Goal: Task Accomplishment & Management: Complete application form

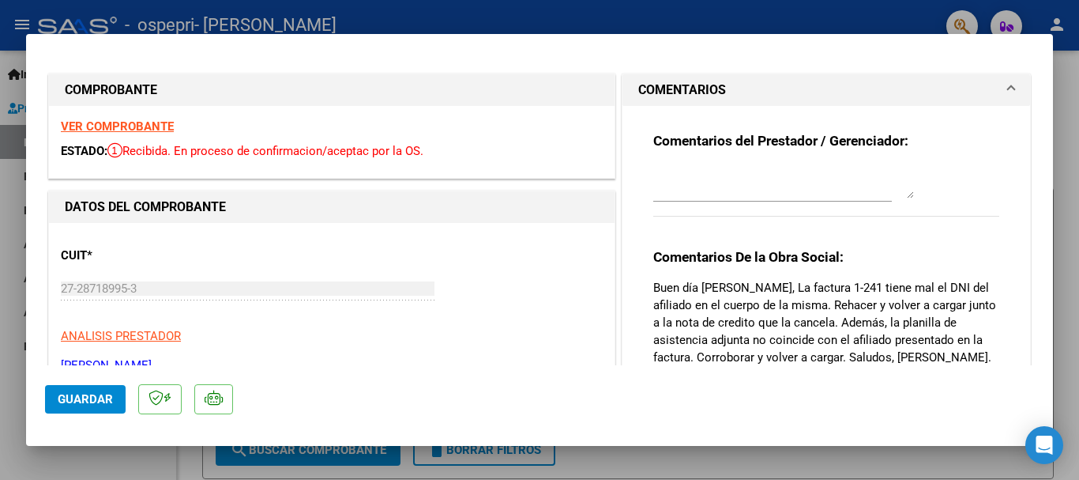
click at [8, 407] on div at bounding box center [539, 240] width 1079 height 480
type input "$ 0,00"
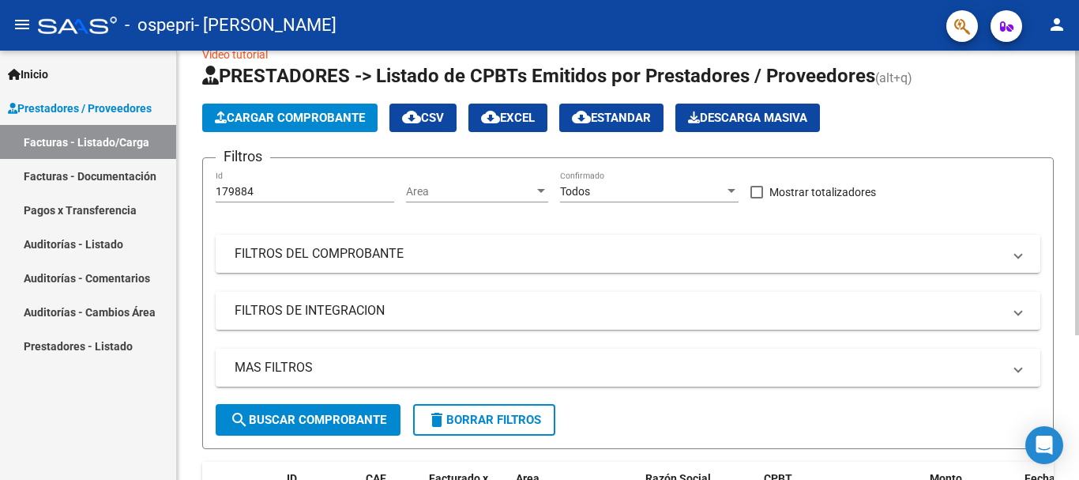
scroll to position [32, 0]
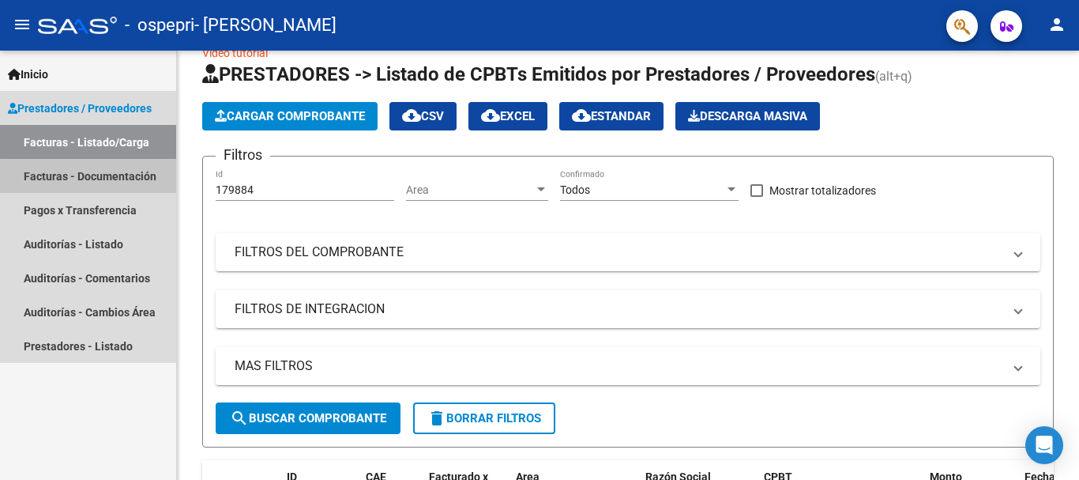
click at [115, 179] on link "Facturas - Documentación" at bounding box center [88, 176] width 176 height 34
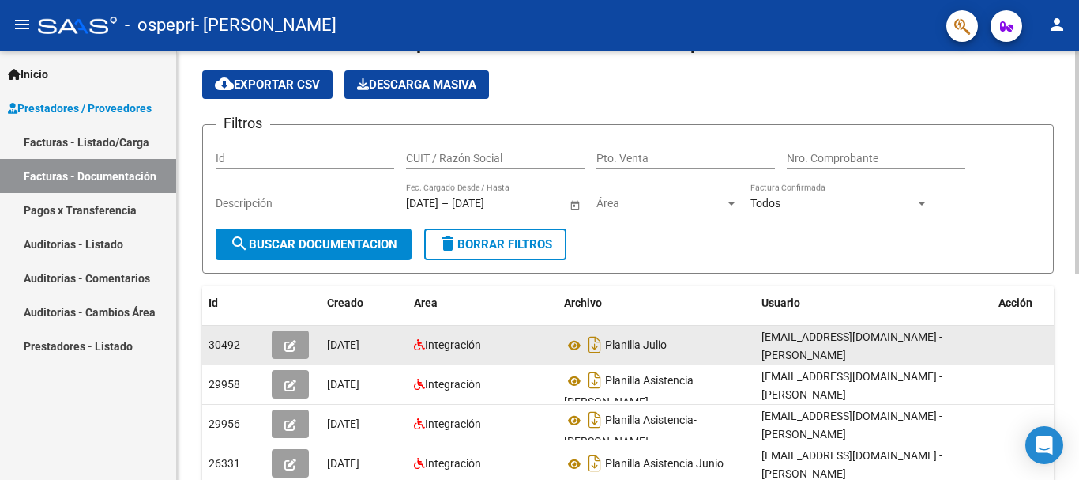
scroll to position [47, 0]
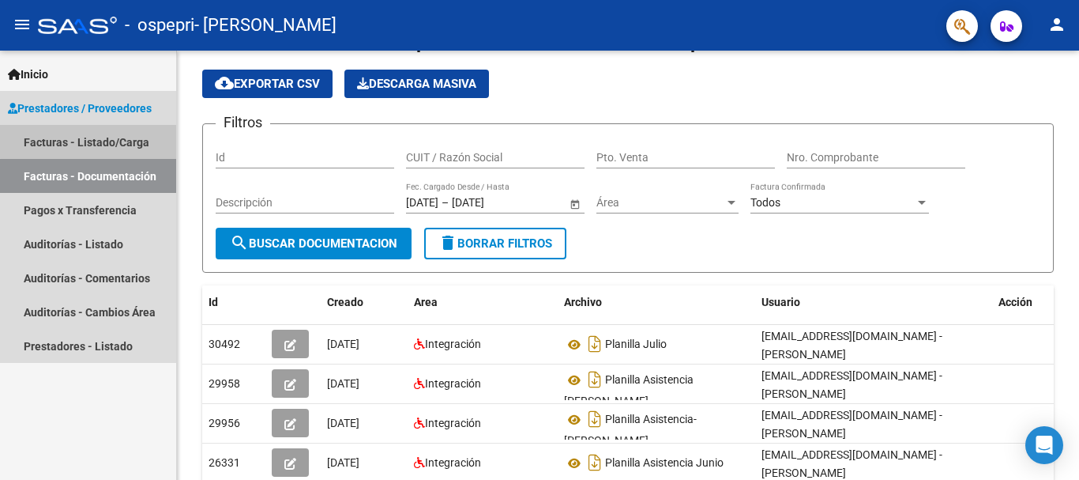
click at [135, 138] on link "Facturas - Listado/Carga" at bounding box center [88, 142] width 176 height 34
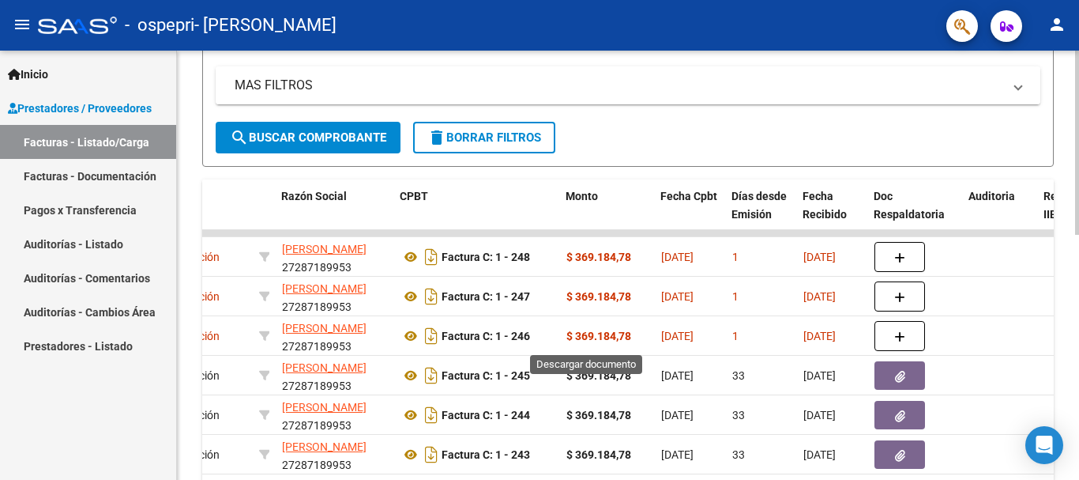
scroll to position [0, 364]
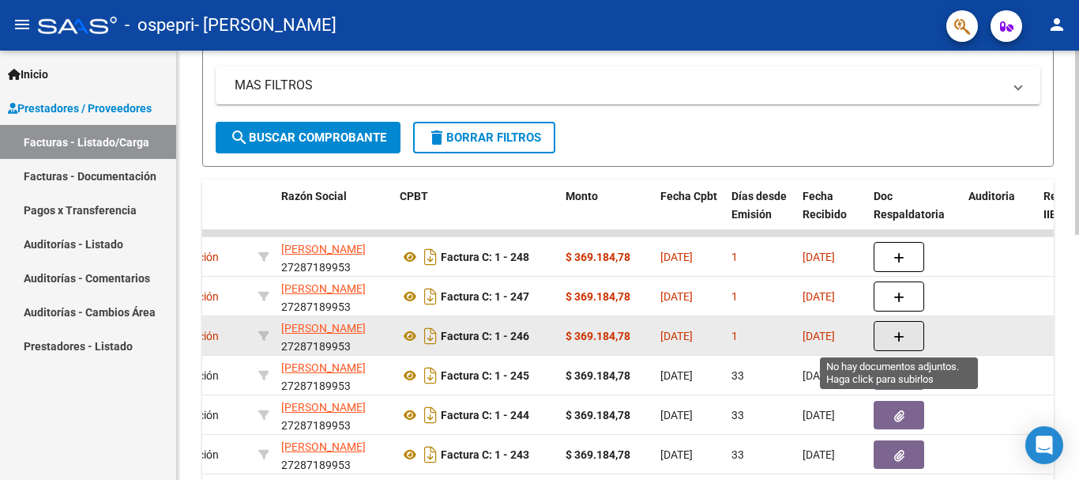
click at [901, 331] on icon "button" at bounding box center [899, 337] width 11 height 12
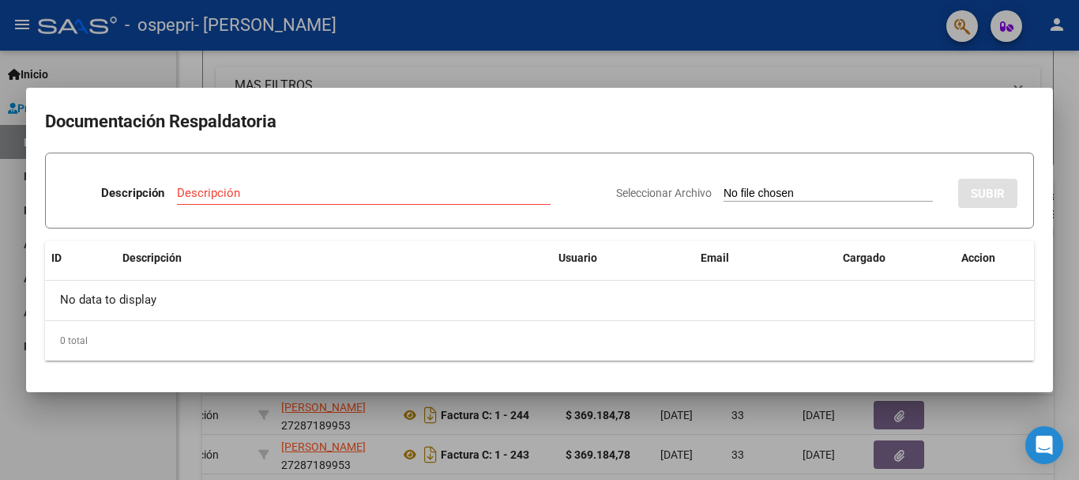
click at [850, 72] on div at bounding box center [539, 240] width 1079 height 480
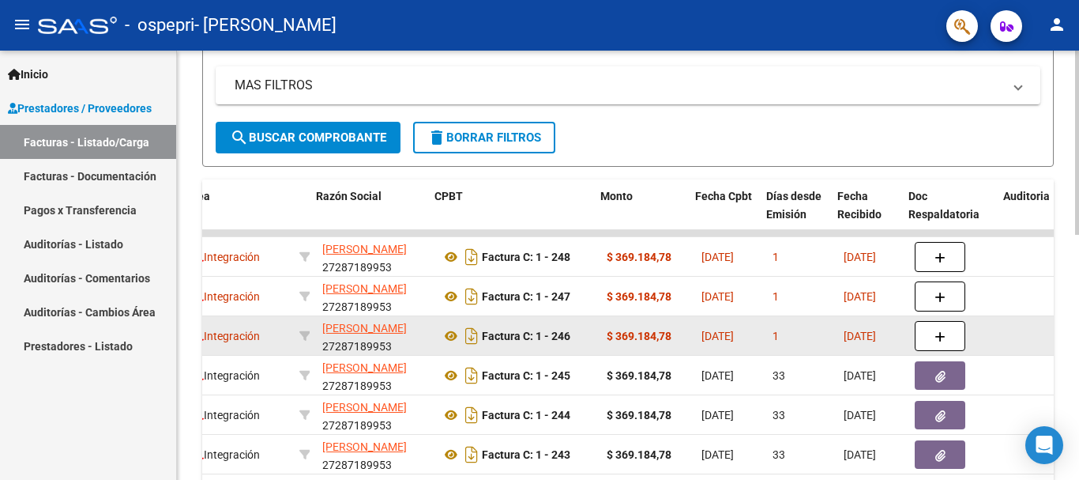
scroll to position [0, 330]
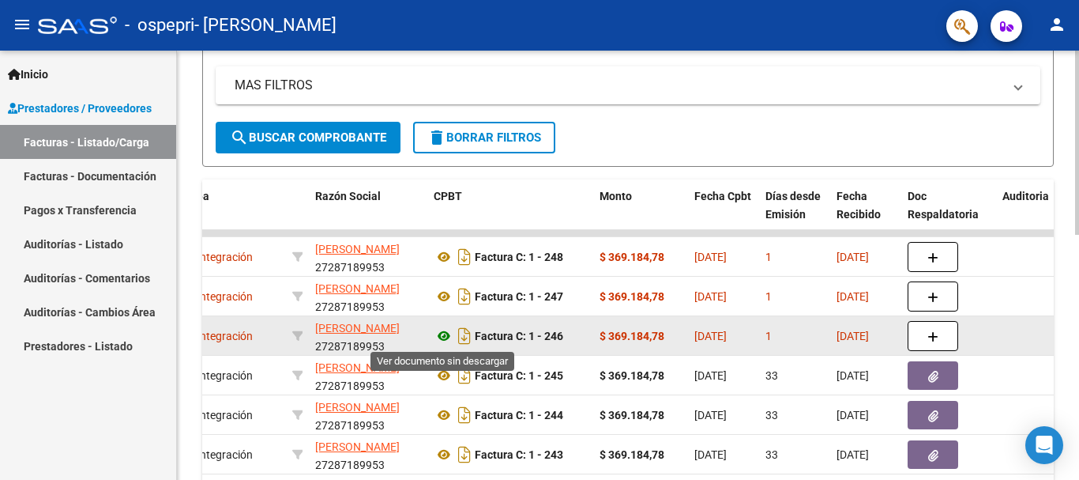
click at [441, 337] on icon at bounding box center [444, 335] width 21 height 19
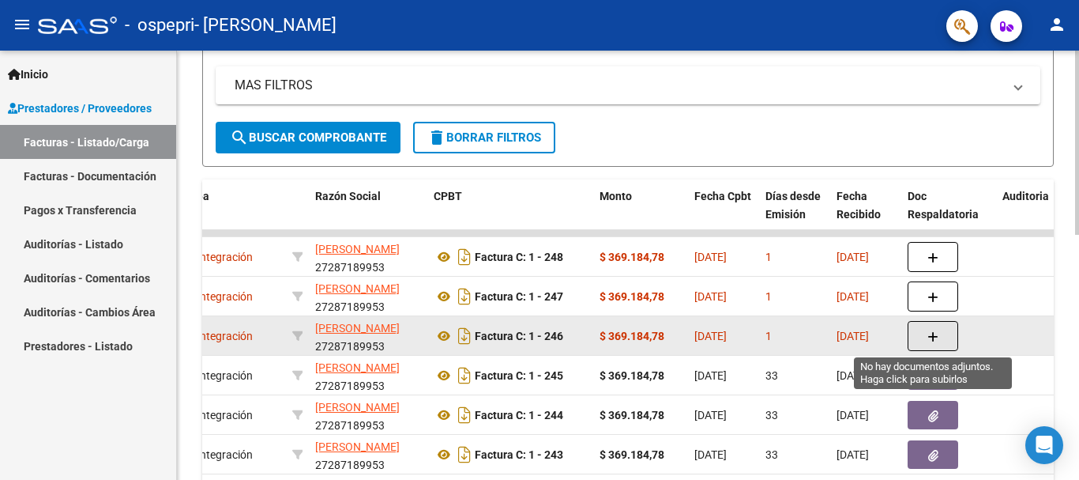
click at [933, 336] on icon "button" at bounding box center [933, 337] width 11 height 12
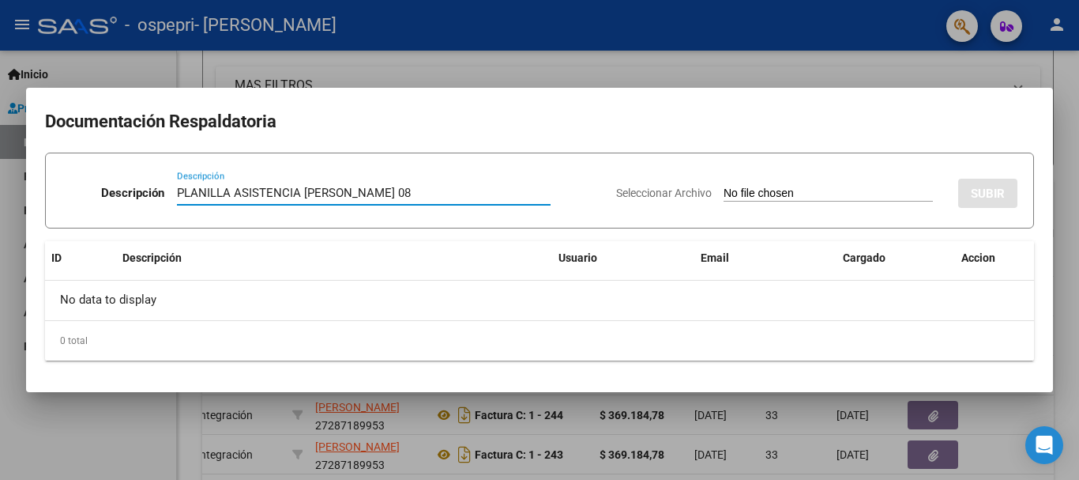
type input "PLANILLA ASISTENCIA [PERSON_NAME] 08"
click at [747, 183] on div "Seleccionar Archivo SUBIR" at bounding box center [816, 190] width 401 height 48
click at [648, 194] on span "Seleccionar Archivo" at bounding box center [664, 192] width 96 height 13
click at [724, 194] on input "Seleccionar Archivo" at bounding box center [828, 193] width 209 height 15
type input "C:\fakepath\planilla [PERSON_NAME] 08.pdf"
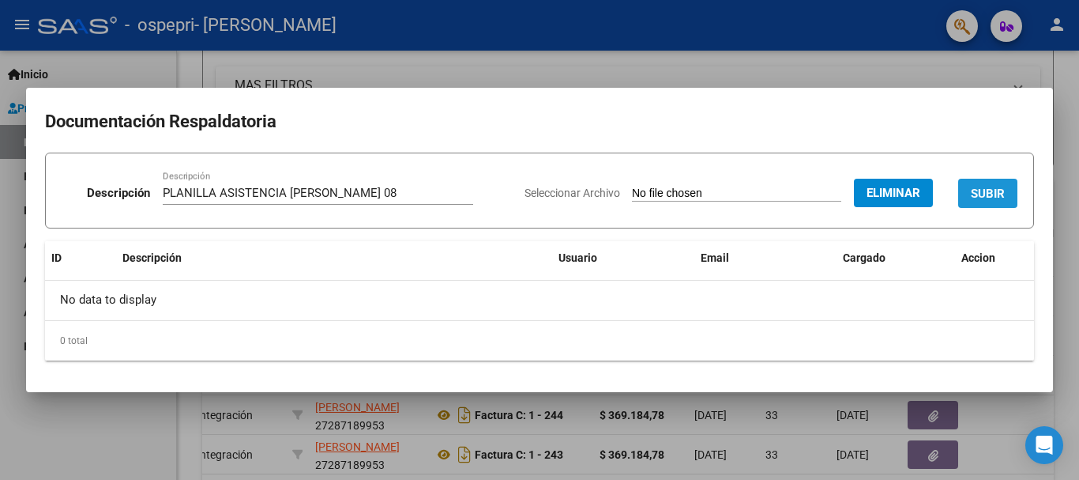
click at [982, 187] on span "SUBIR" at bounding box center [988, 193] width 34 height 14
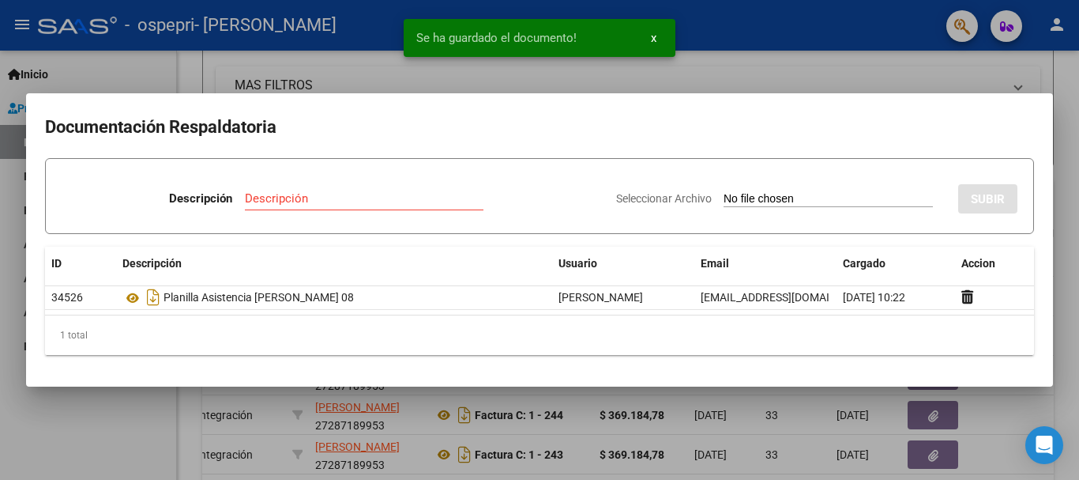
click at [405, 74] on div "Se ha guardado el documento! x" at bounding box center [540, 38] width 310 height 76
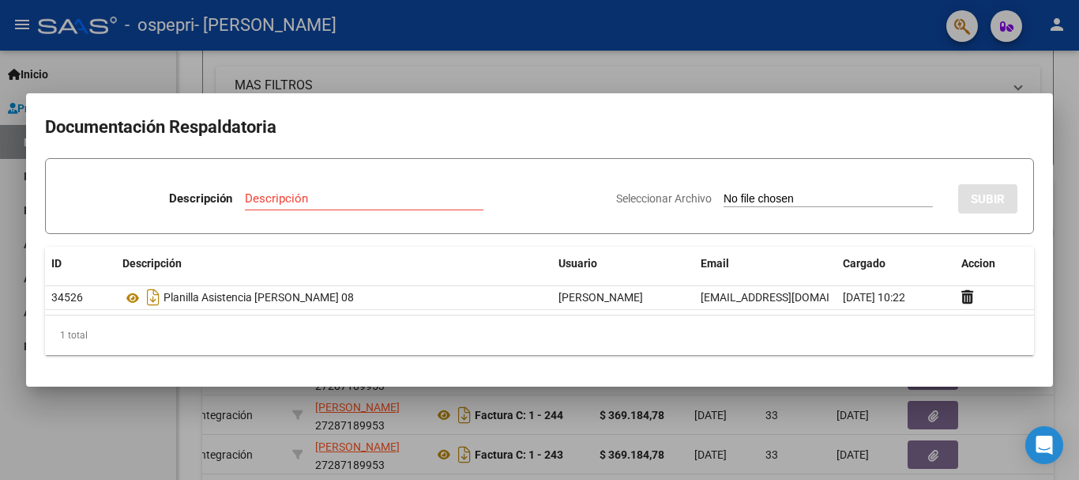
click at [373, 70] on div at bounding box center [539, 240] width 1079 height 480
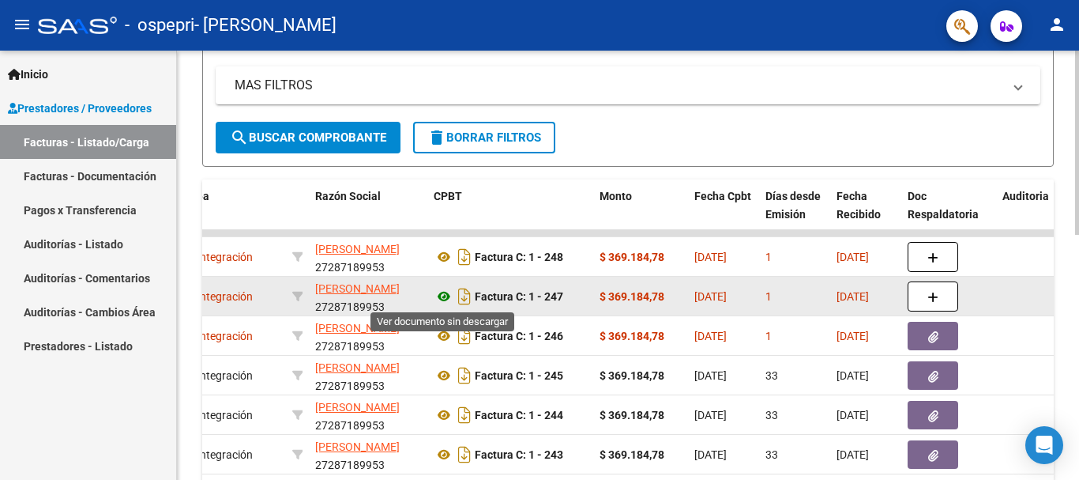
click at [441, 295] on icon at bounding box center [444, 296] width 21 height 19
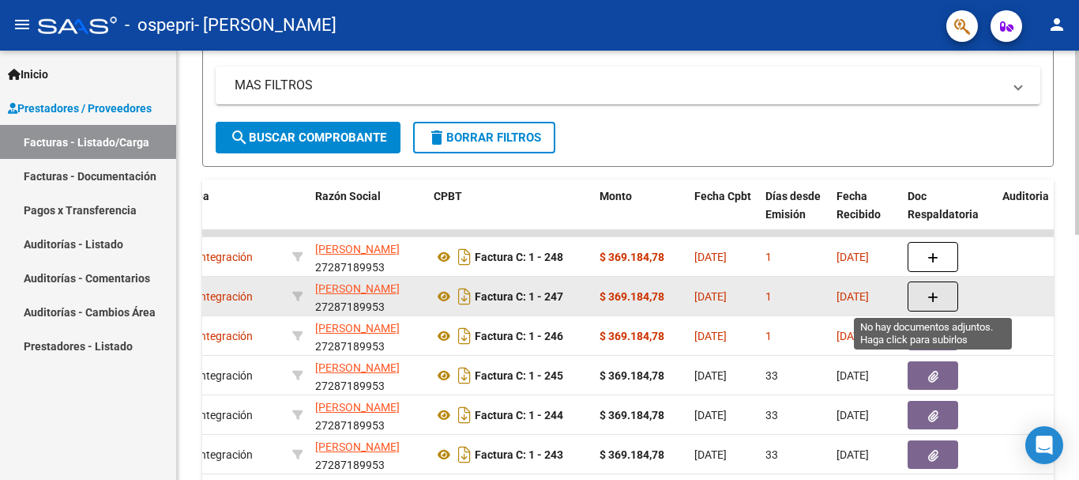
click at [922, 302] on button "button" at bounding box center [933, 296] width 51 height 30
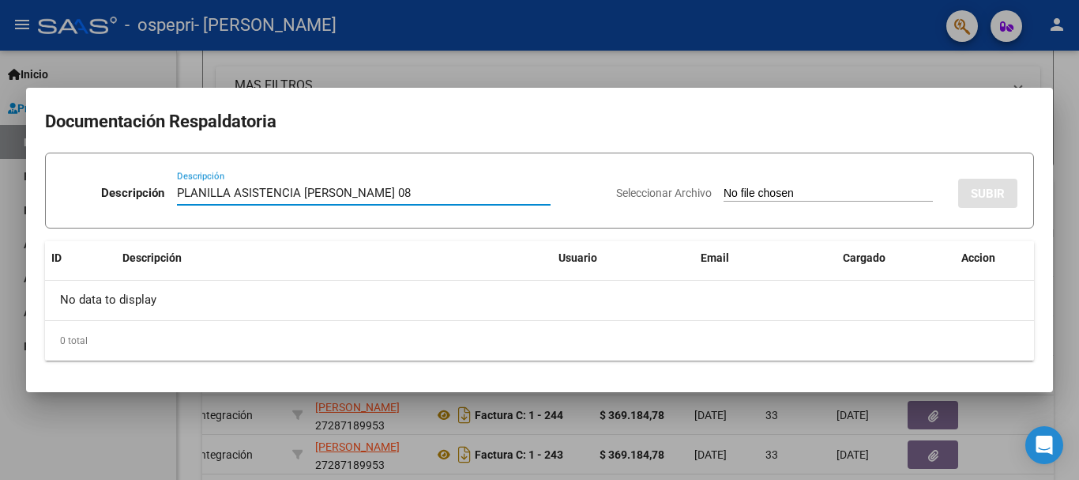
type input "PLANILLA ASISTENCIA [PERSON_NAME] 08"
click at [673, 190] on span "Seleccionar Archivo" at bounding box center [664, 192] width 96 height 13
click at [724, 190] on input "Seleccionar Archivo" at bounding box center [828, 193] width 209 height 15
type input "C:\fakepath\planilla [PERSON_NAME] 08.pdf"
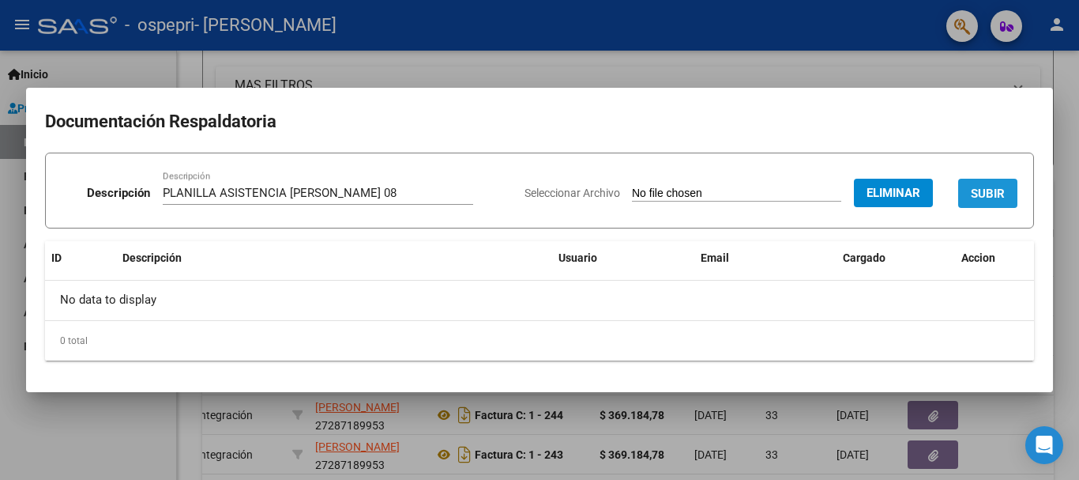
click at [984, 190] on span "SUBIR" at bounding box center [988, 193] width 34 height 14
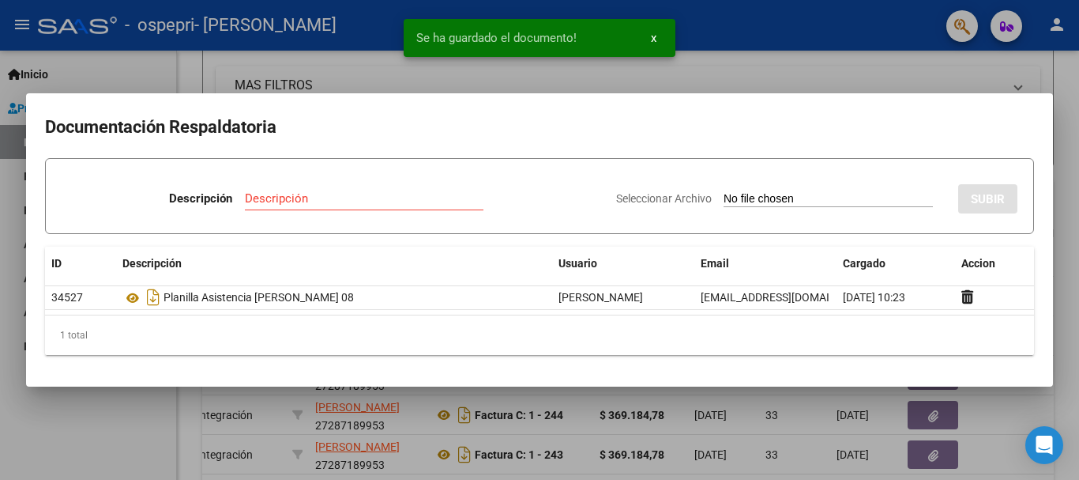
click at [614, 76] on div at bounding box center [539, 240] width 1079 height 480
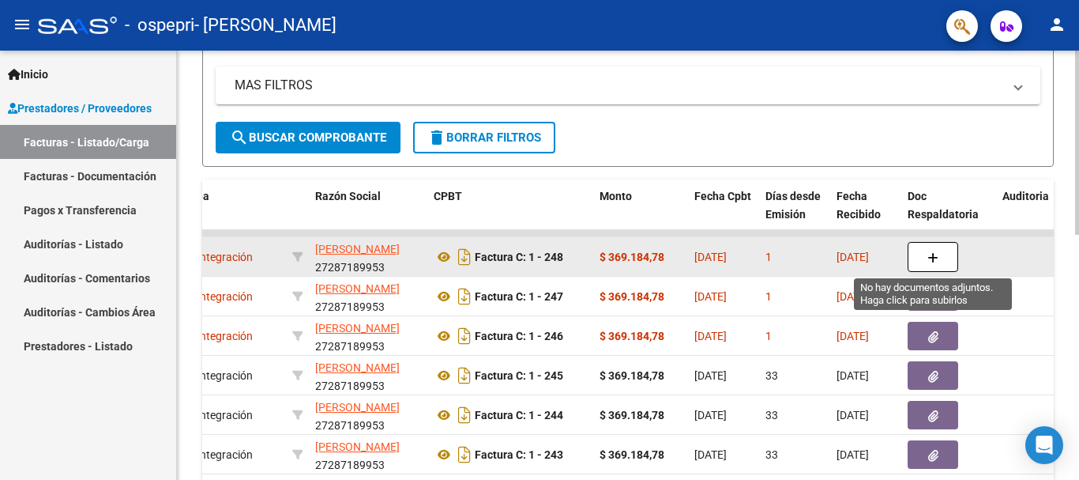
click at [931, 250] on span "button" at bounding box center [933, 257] width 11 height 14
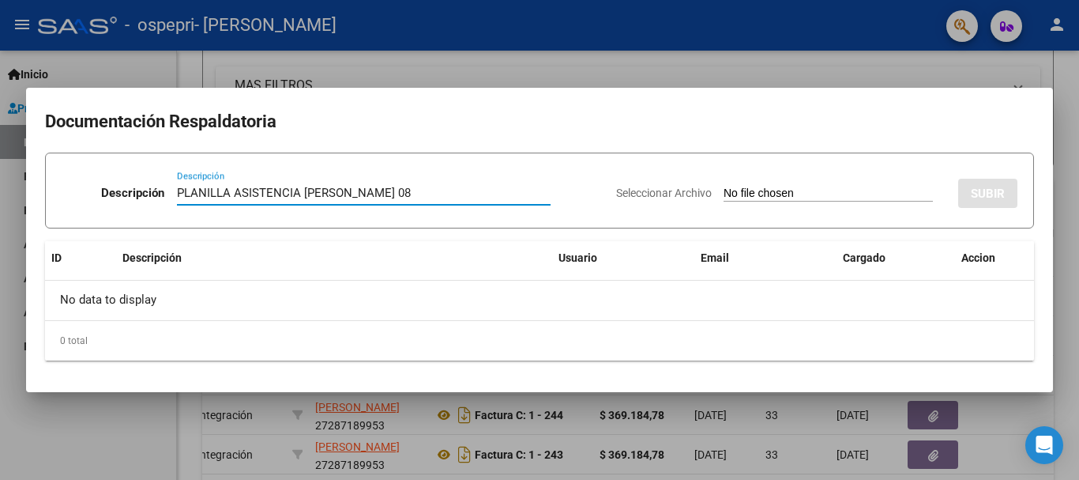
type input "PLANILLA ASISTENCIA [PERSON_NAME] 08"
click at [649, 190] on span "Seleccionar Archivo" at bounding box center [664, 192] width 96 height 13
click at [724, 190] on input "Seleccionar Archivo" at bounding box center [828, 193] width 209 height 15
type input "C:\fakepath\planilla [PERSON_NAME] 08.pdf"
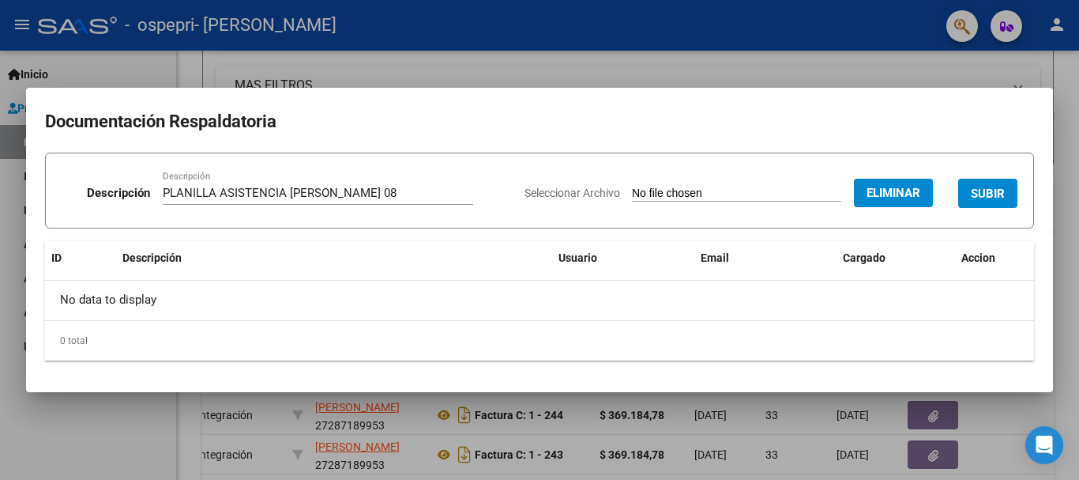
click at [982, 190] on span "SUBIR" at bounding box center [988, 193] width 34 height 14
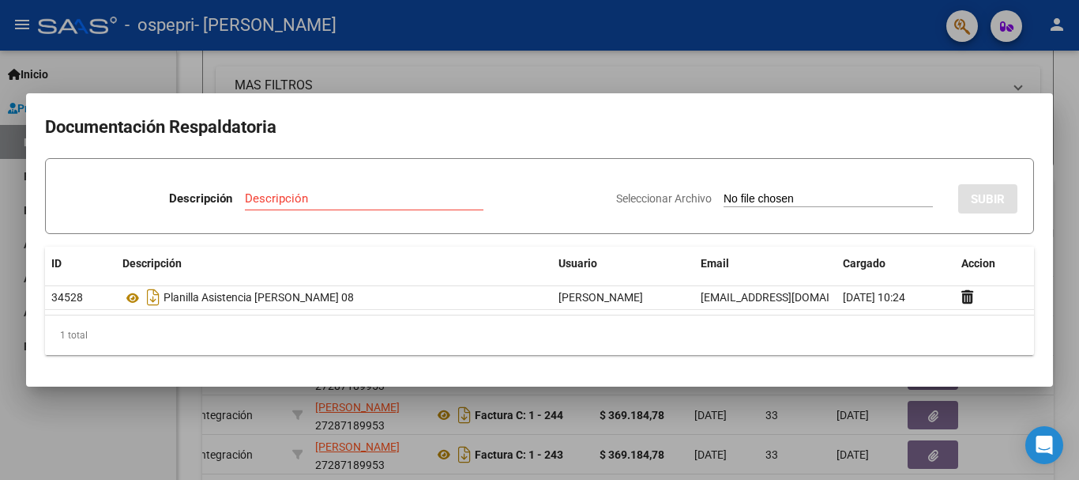
click at [804, 77] on div at bounding box center [539, 240] width 1079 height 480
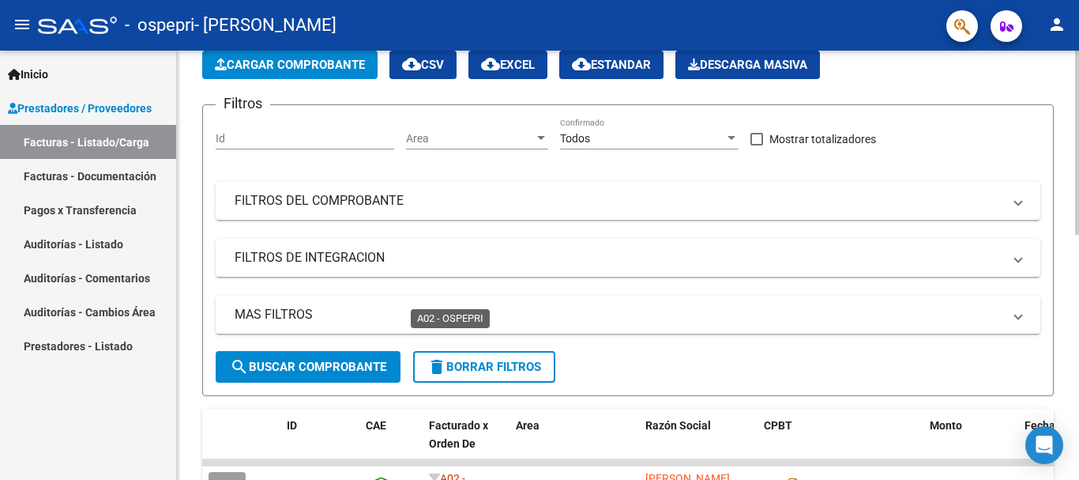
scroll to position [0, 0]
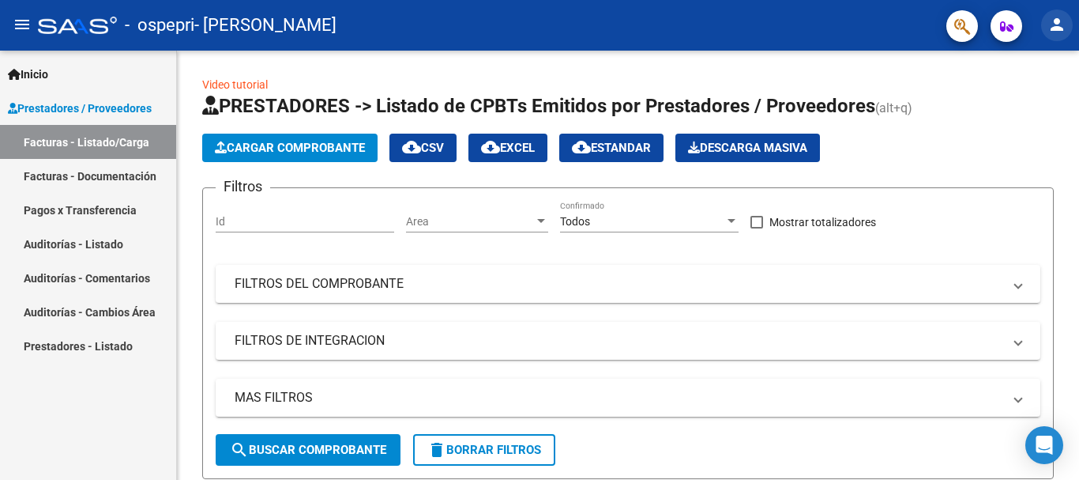
click at [1052, 25] on mat-icon "person" at bounding box center [1057, 24] width 19 height 19
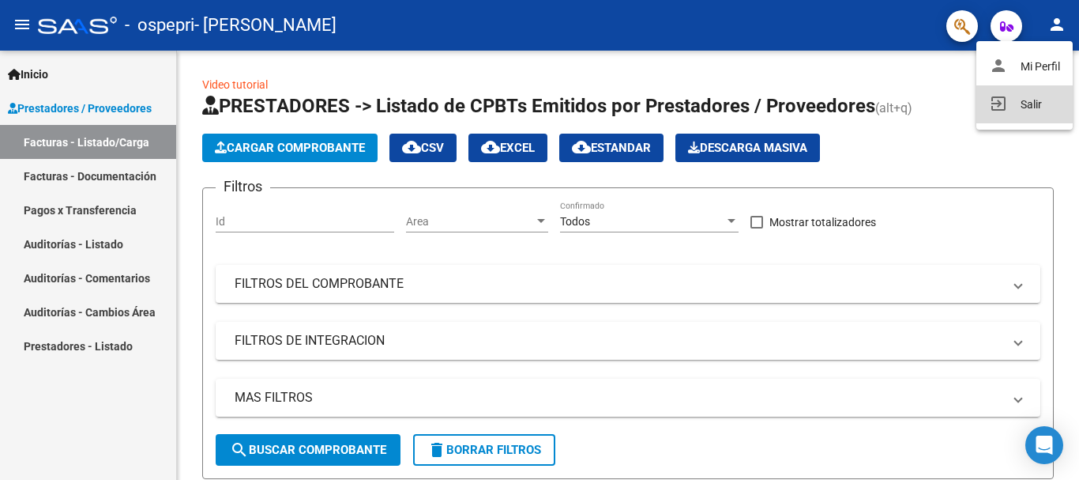
click at [1029, 104] on button "exit_to_app Salir" at bounding box center [1025, 104] width 96 height 38
